Goal: Navigation & Orientation: Find specific page/section

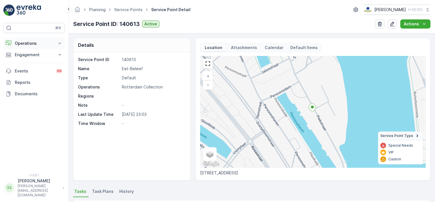
click at [21, 42] on p "Operations" at bounding box center [34, 43] width 39 height 6
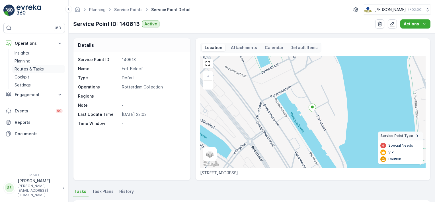
click at [25, 68] on p "Routes & Tasks" at bounding box center [29, 69] width 29 height 6
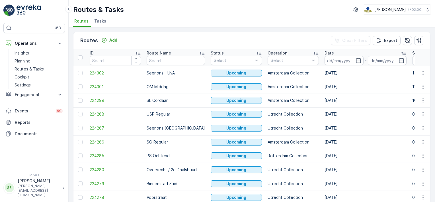
click at [189, 28] on div "Routes Add Clear Filters Export ID Route Name Status Select Operation Select Da…" at bounding box center [252, 114] width 367 height 175
click at [197, 34] on div "Routes Add Clear Filters Export" at bounding box center [252, 40] width 357 height 17
click at [157, 33] on div "Routes Add Clear Filters Export" at bounding box center [252, 40] width 357 height 17
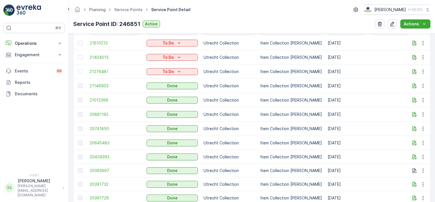
scroll to position [171, 0]
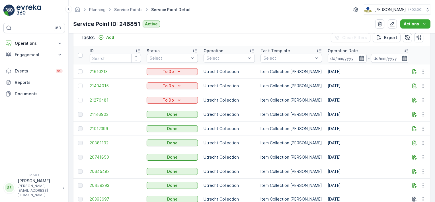
drag, startPoint x: 345, startPoint y: 98, endPoint x: 85, endPoint y: 86, distance: 260.1
click at [370, 100] on td "04.09.2025" at bounding box center [369, 100] width 88 height 14
click at [353, 85] on td "11.09.2025" at bounding box center [369, 86] width 88 height 14
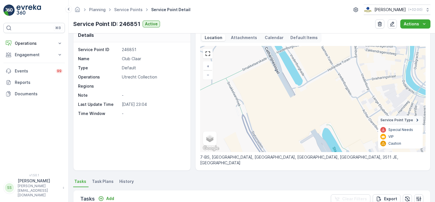
scroll to position [0, 0]
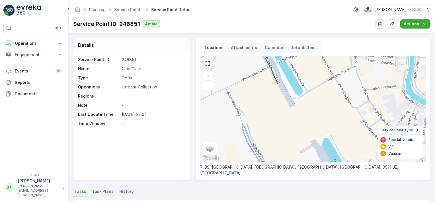
click at [205, 16] on div "Planning Service Points Service Point Detail Oscar Circulair ( +02:00 ) Service…" at bounding box center [252, 16] width 367 height 33
